Goal: Check status: Check status

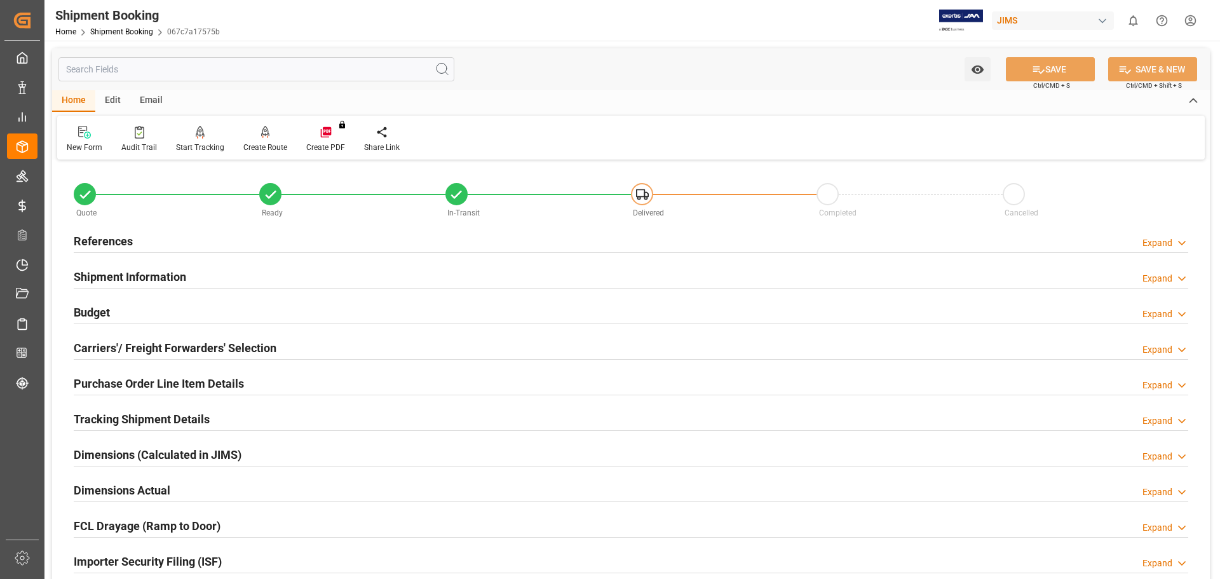
scroll to position [375, 0]
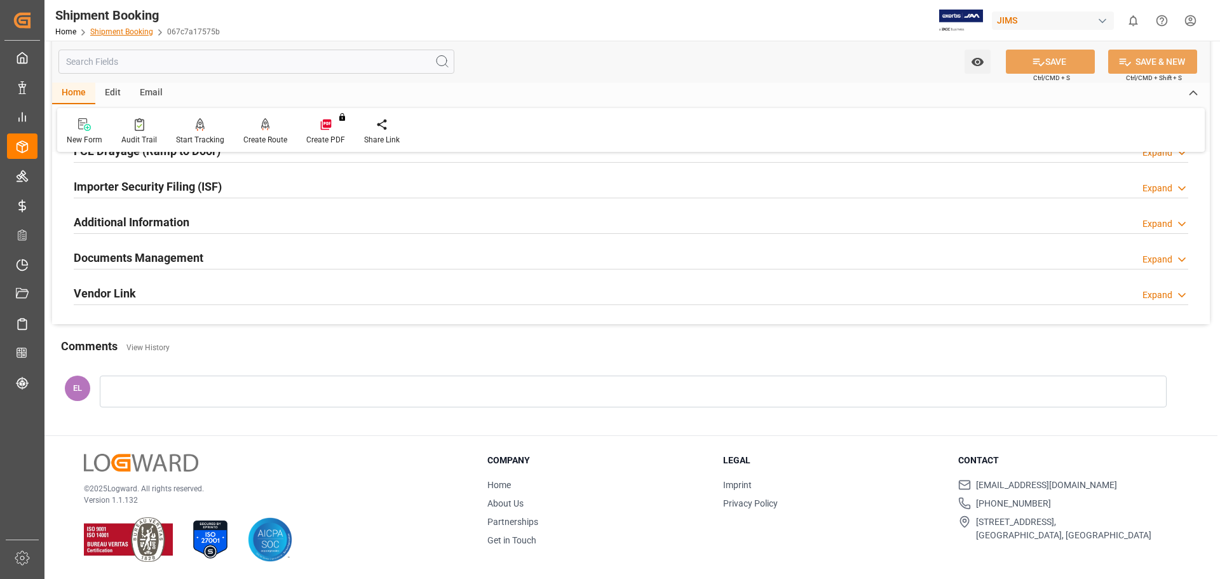
click at [121, 31] on link "Shipment Booking" at bounding box center [121, 31] width 63 height 9
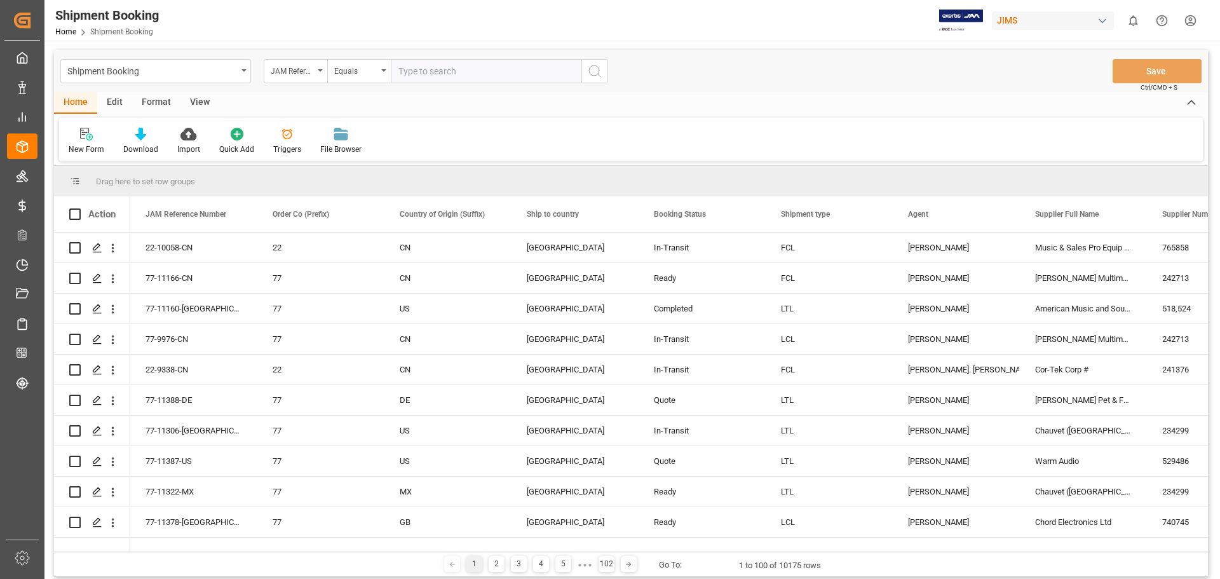
click at [434, 74] on input "text" at bounding box center [486, 71] width 191 height 24
type input "22-11313-US"
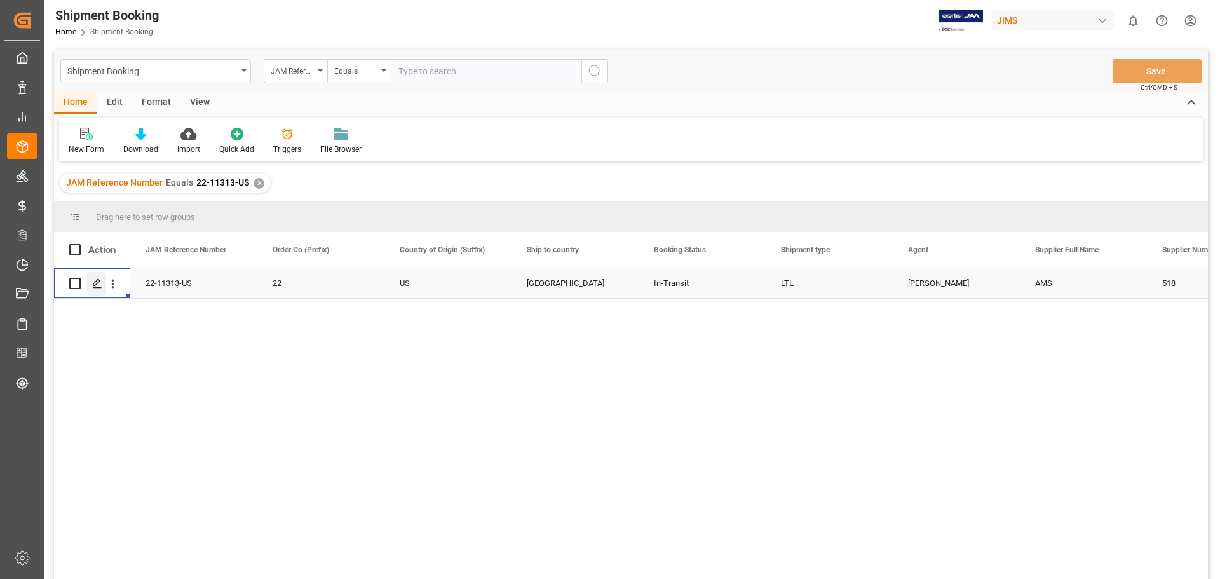
click at [99, 284] on icon "Press SPACE to select this row." at bounding box center [97, 283] width 10 height 10
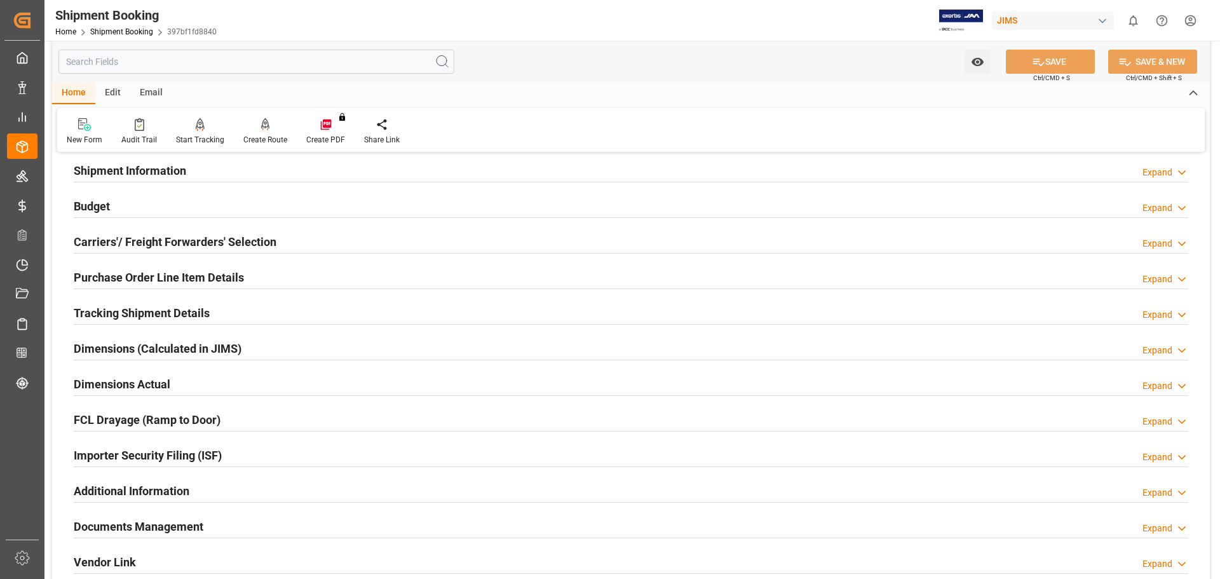
scroll to position [212, 0]
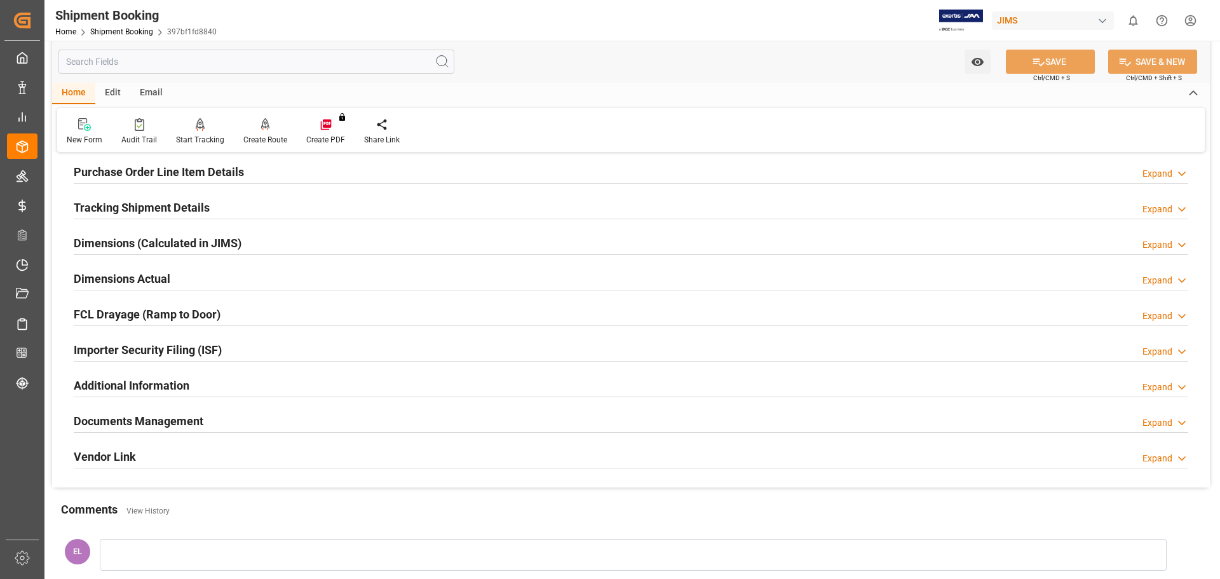
click at [134, 414] on h2 "Documents Management" at bounding box center [139, 421] width 130 height 17
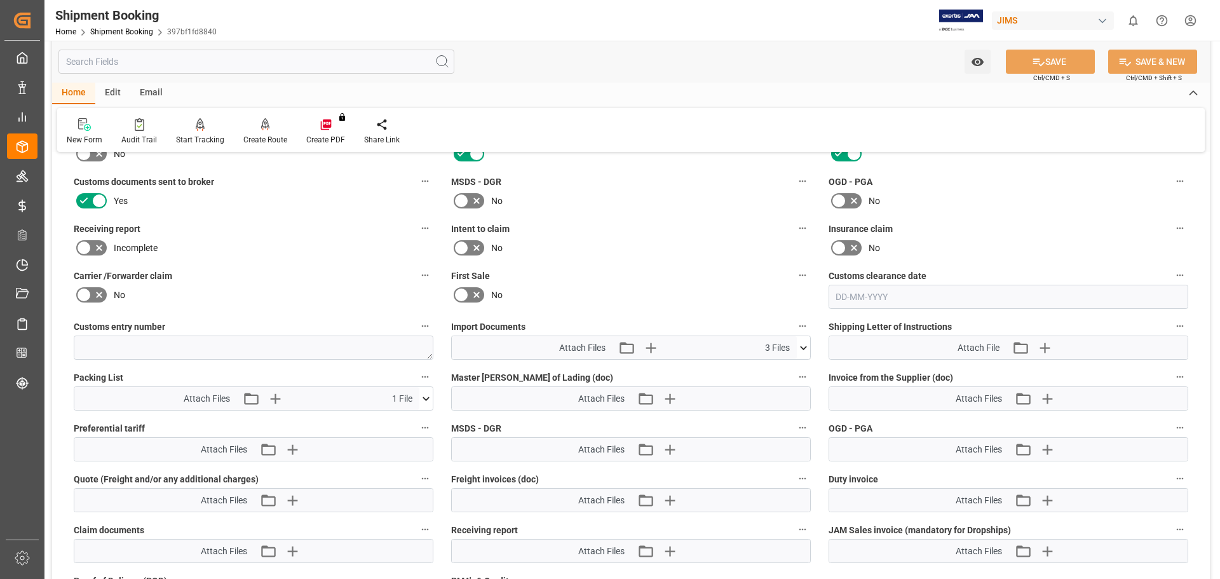
scroll to position [636, 0]
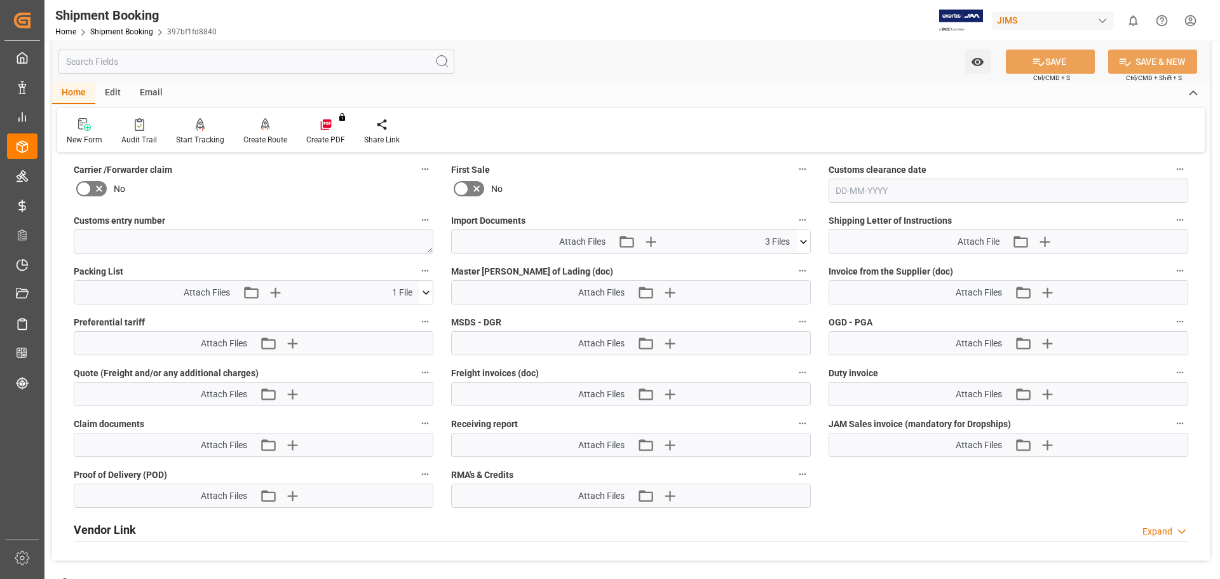
click at [427, 290] on icon at bounding box center [426, 292] width 13 height 13
click at [406, 315] on icon at bounding box center [406, 316] width 8 height 10
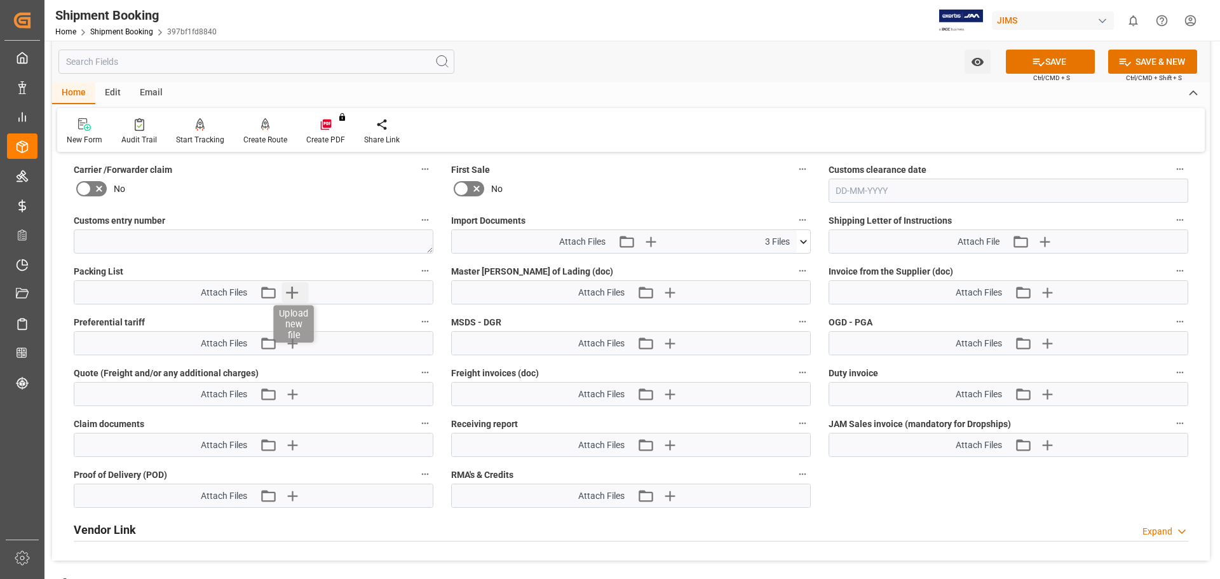
click at [294, 293] on icon "button" at bounding box center [292, 292] width 20 height 20
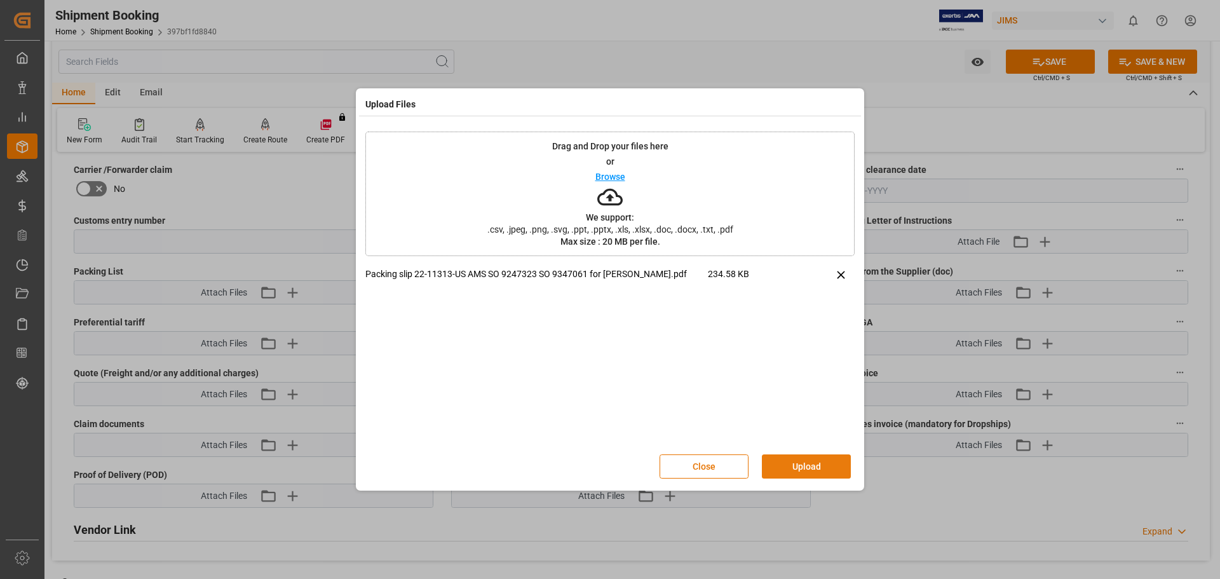
click at [817, 467] on button "Upload" at bounding box center [806, 466] width 89 height 24
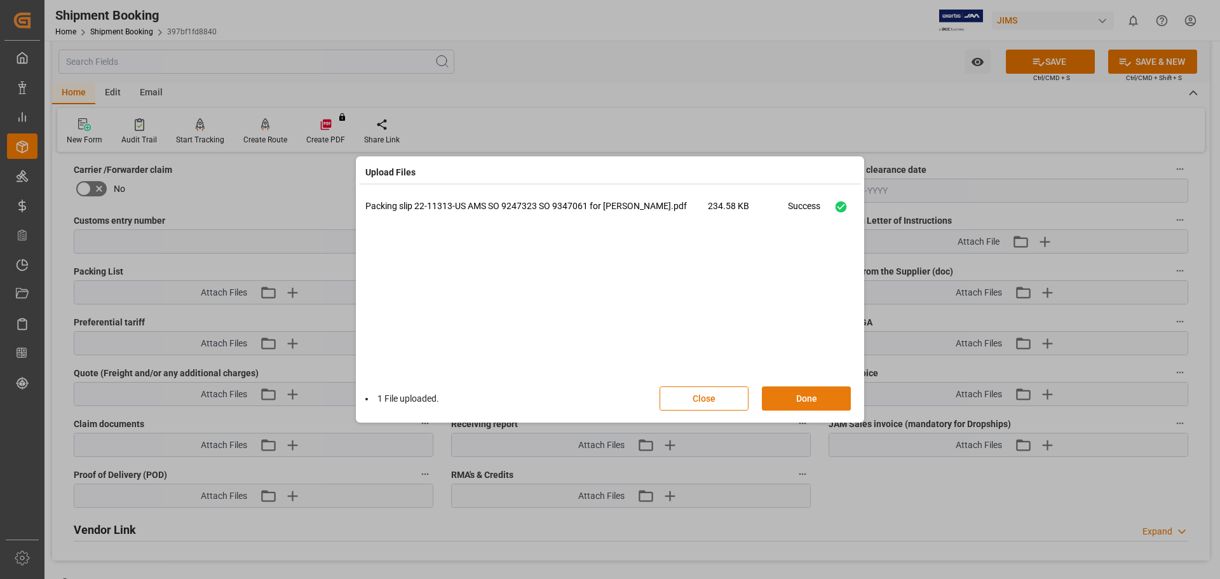
click at [788, 399] on button "Done" at bounding box center [806, 398] width 89 height 24
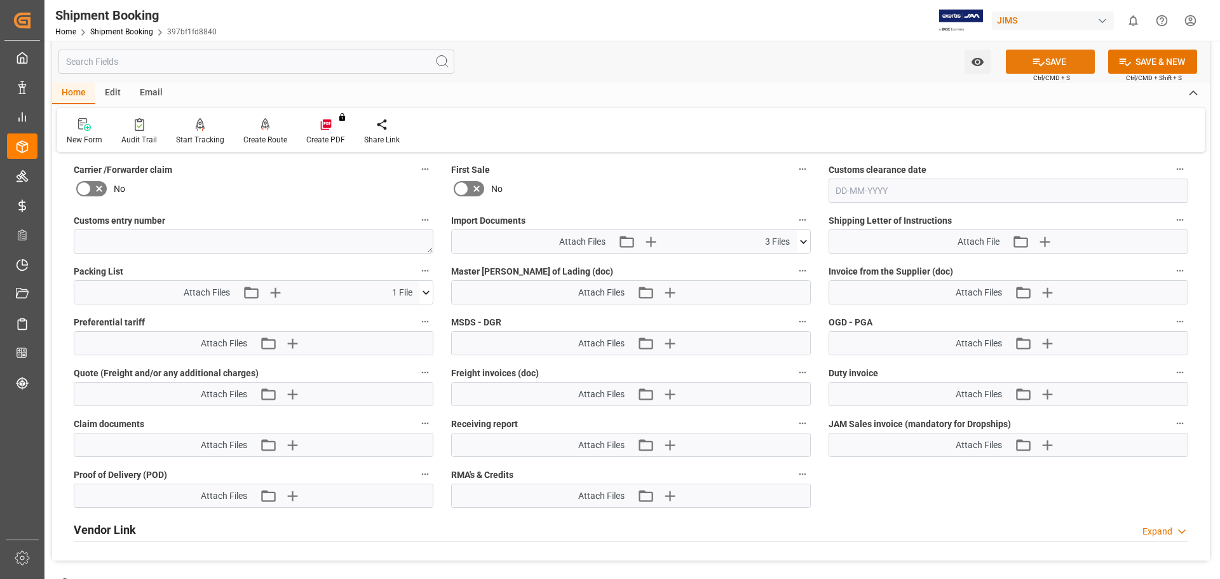
click at [1060, 57] on button "SAVE" at bounding box center [1050, 62] width 89 height 24
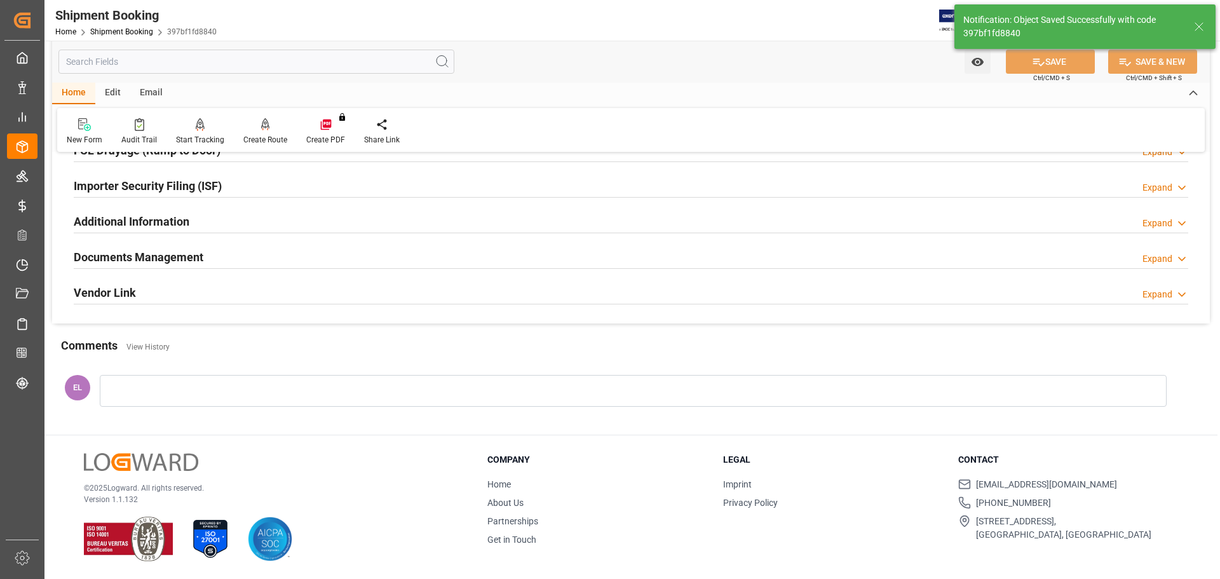
scroll to position [139, 0]
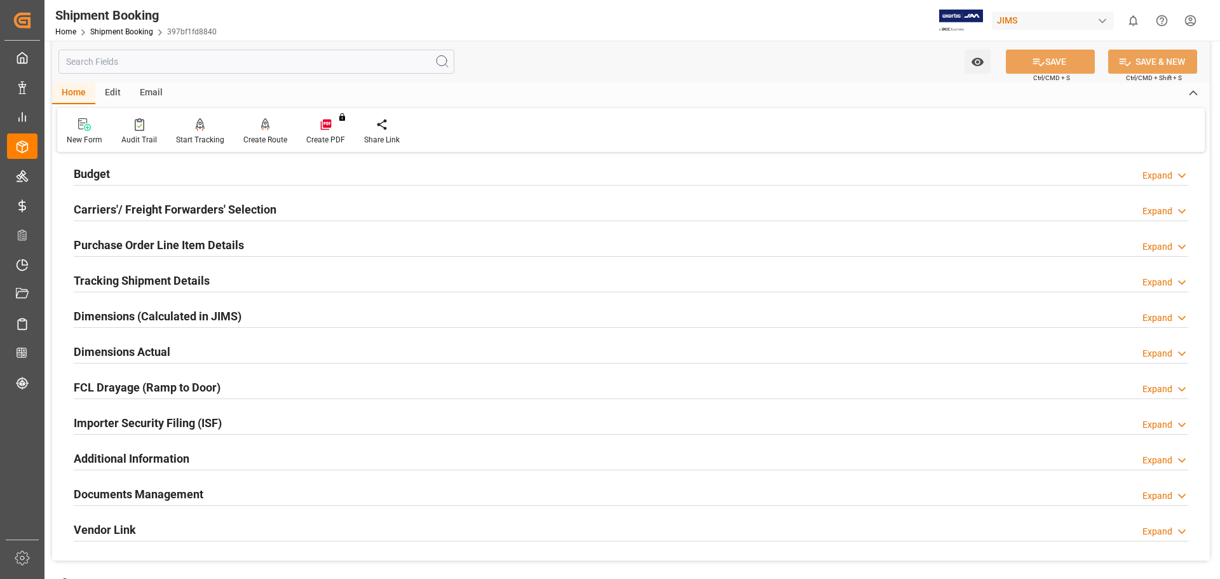
click at [168, 280] on h2 "Tracking Shipment Details" at bounding box center [142, 280] width 136 height 17
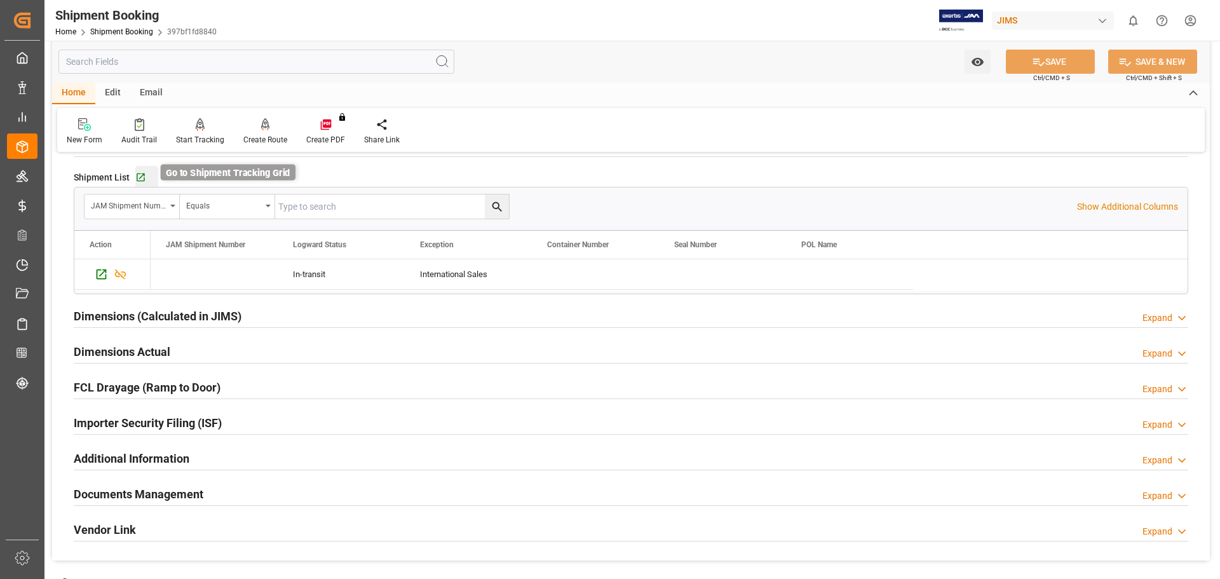
click at [141, 177] on icon "button" at bounding box center [140, 177] width 11 height 11
click at [769, 458] on div "Additional Information Expand" at bounding box center [631, 458] width 1115 height 24
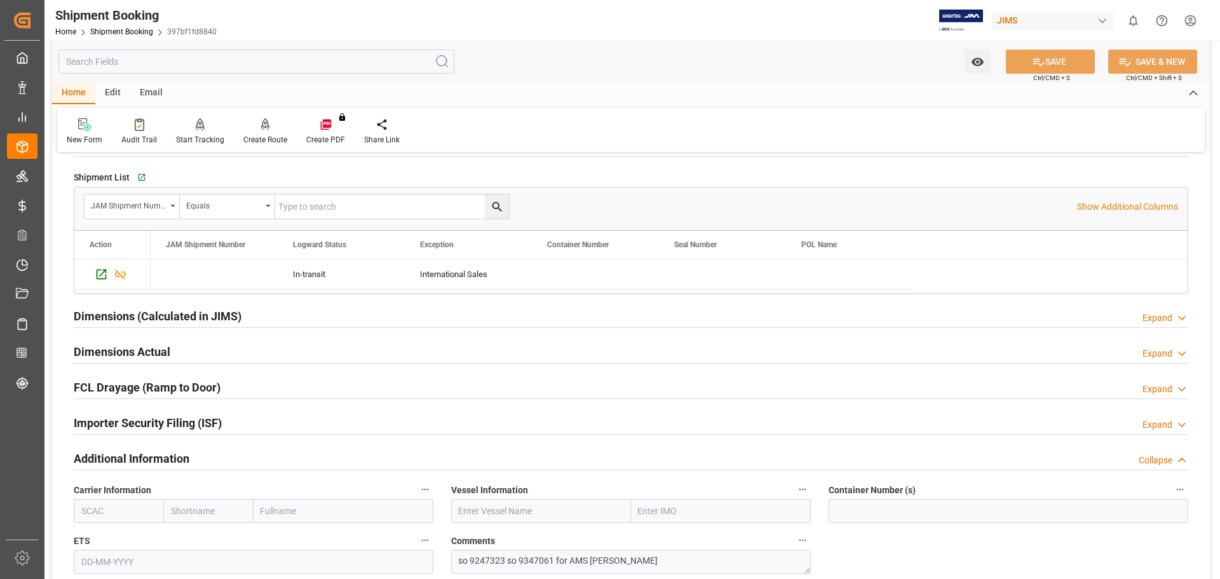
click at [741, 448] on div "Additional Information Collapse" at bounding box center [631, 458] width 1115 height 24
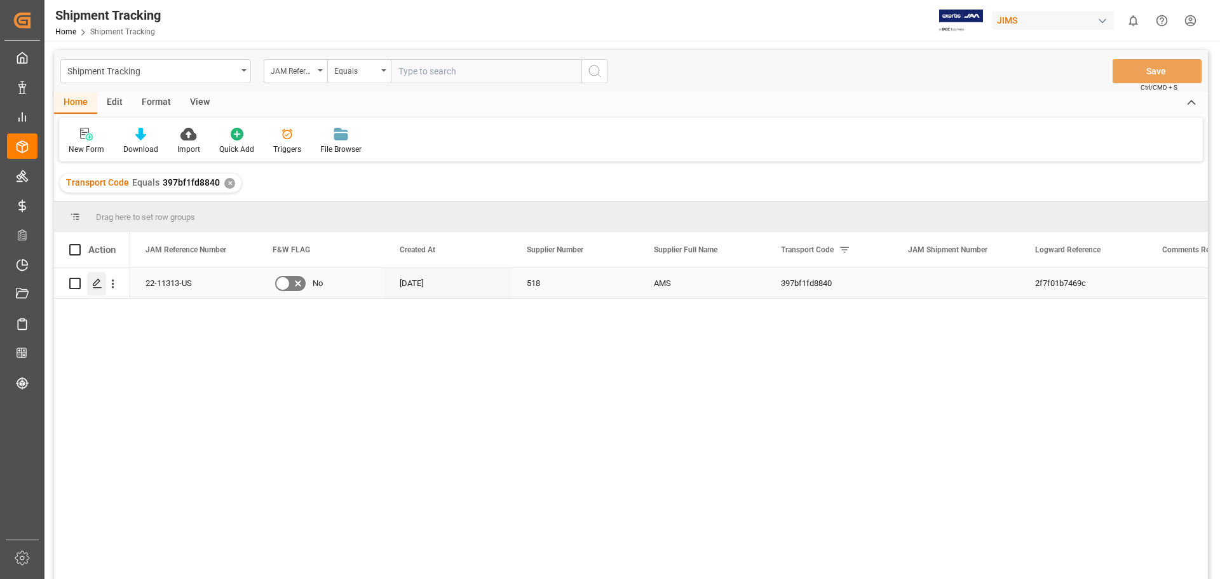
click at [97, 283] on icon "Press SPACE to select this row." at bounding box center [97, 283] width 10 height 10
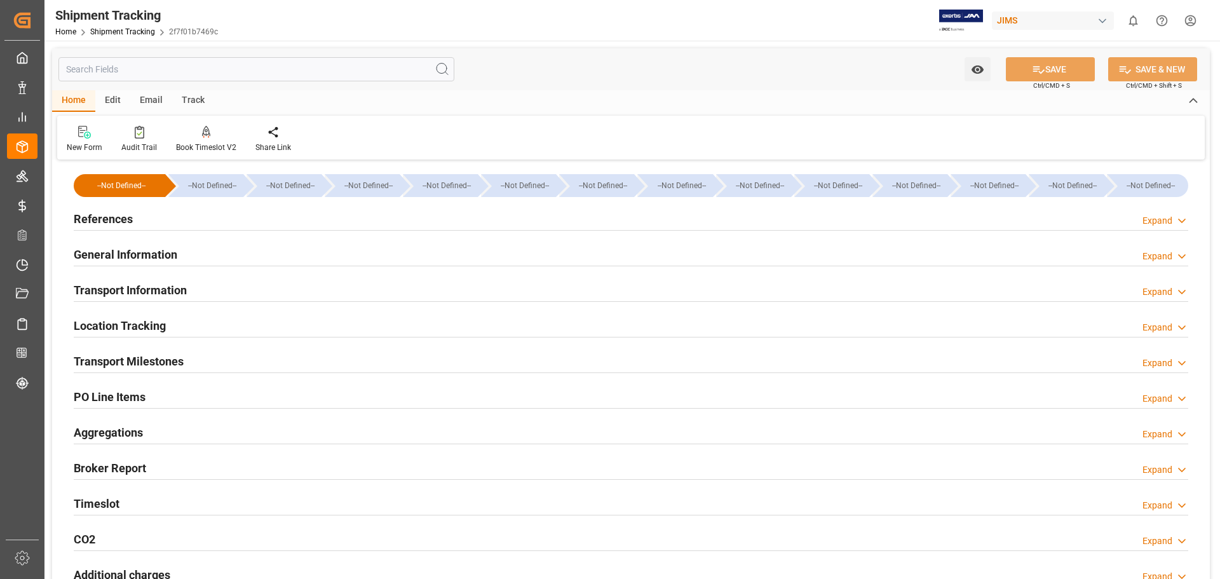
click at [153, 355] on h2 "Transport Milestones" at bounding box center [129, 361] width 110 height 17
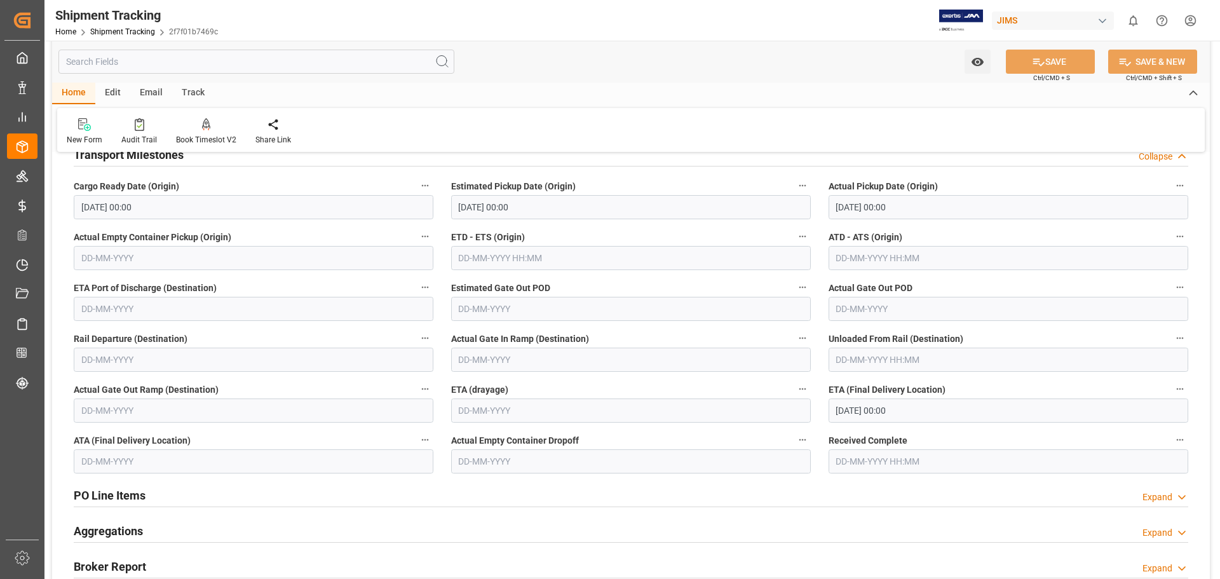
scroll to position [212, 0]
